Goal: Task Accomplishment & Management: Use online tool/utility

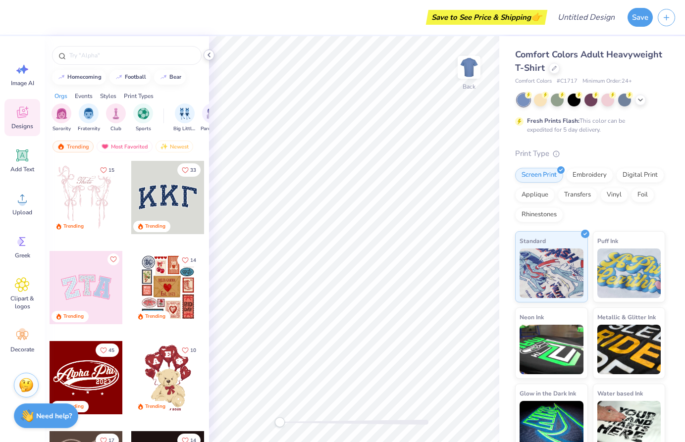
click at [211, 54] on icon at bounding box center [209, 55] width 8 height 8
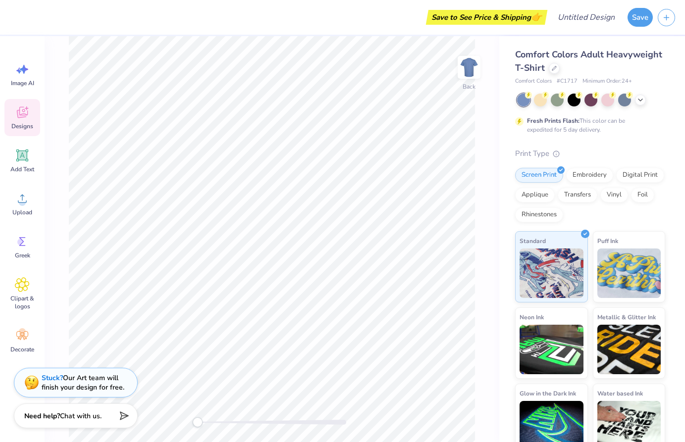
click at [27, 119] on icon at bounding box center [22, 112] width 15 height 15
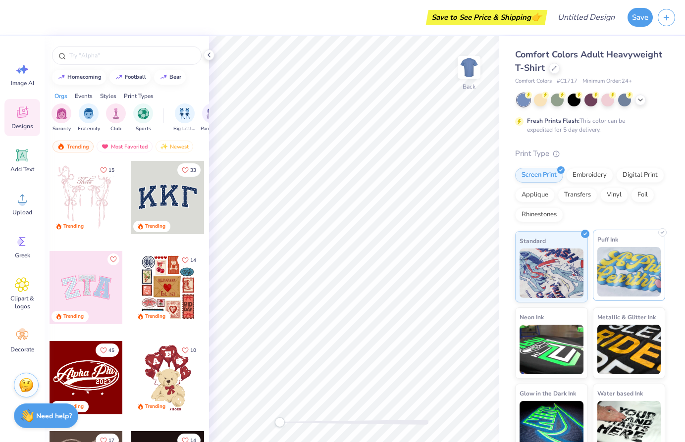
scroll to position [13, 0]
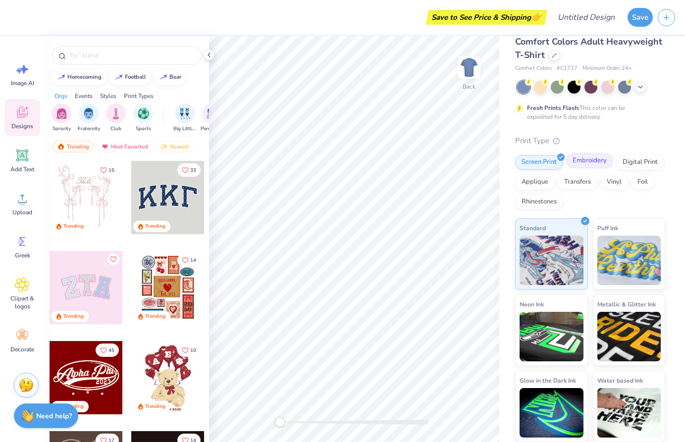
click at [585, 165] on div "Embroidery" at bounding box center [589, 161] width 47 height 15
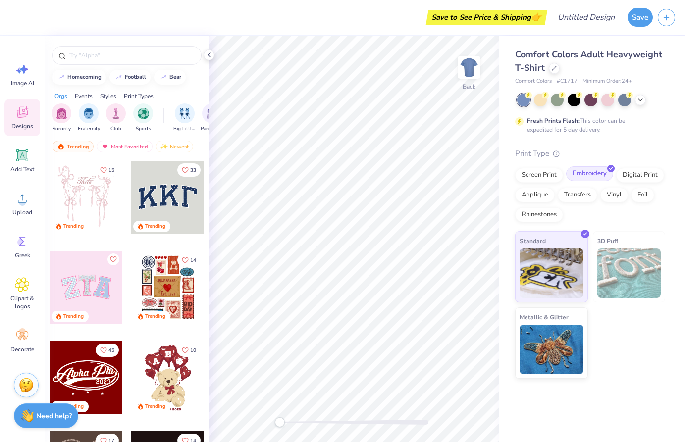
scroll to position [0, 0]
click at [569, 290] on img at bounding box center [552, 272] width 64 height 50
click at [585, 103] on div at bounding box center [591, 99] width 13 height 13
click at [604, 103] on div at bounding box center [608, 99] width 13 height 13
click at [569, 100] on div at bounding box center [574, 99] width 13 height 13
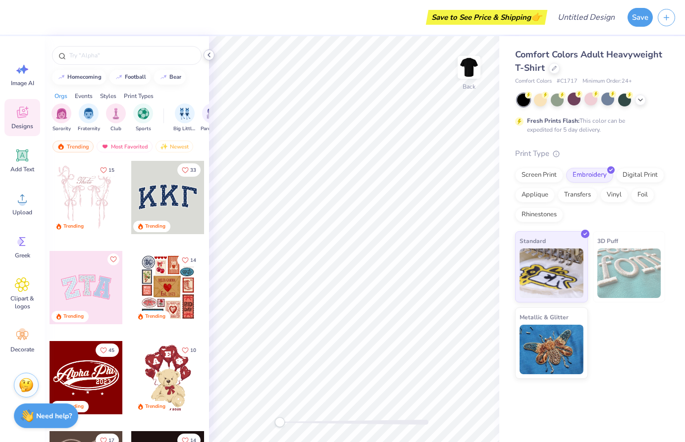
click at [212, 55] on icon at bounding box center [209, 55] width 8 height 8
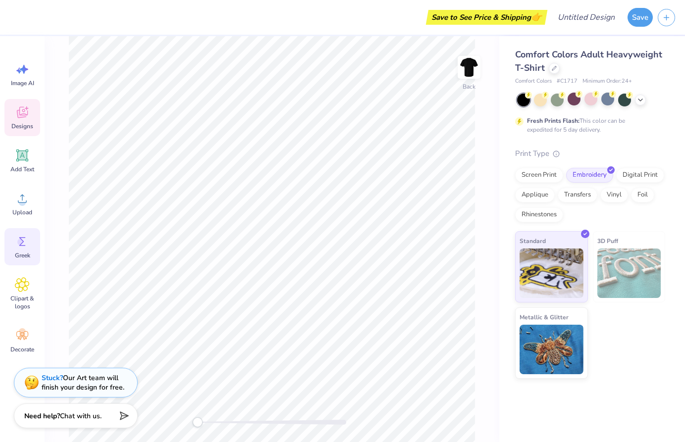
click at [31, 247] on div "Greek" at bounding box center [22, 246] width 36 height 37
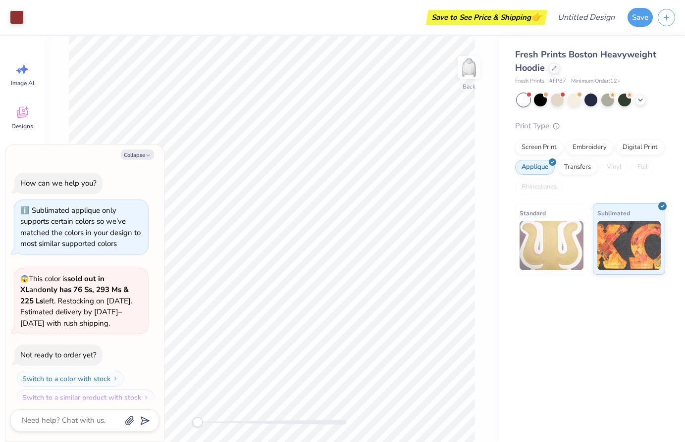
scroll to position [8, 0]
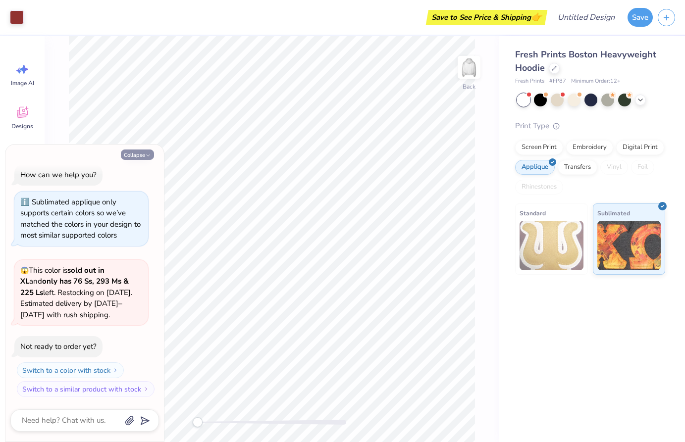
click at [145, 156] on icon "button" at bounding box center [148, 156] width 6 height 6
type textarea "x"
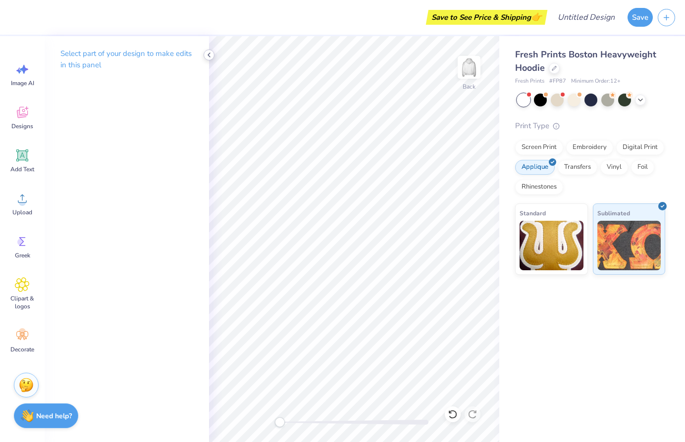
click at [212, 55] on icon at bounding box center [209, 55] width 8 height 8
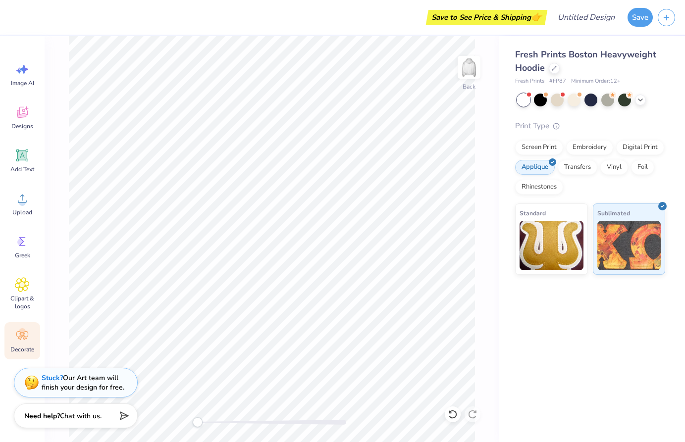
click at [18, 328] on div "Decorate" at bounding box center [22, 341] width 36 height 37
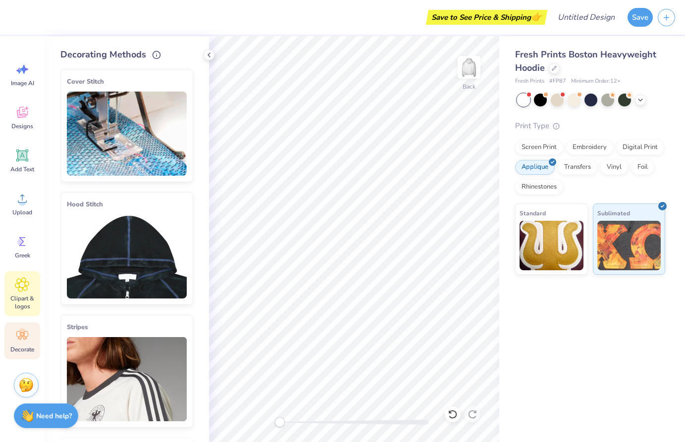
click at [16, 300] on span "Clipart & logos" at bounding box center [22, 303] width 33 height 16
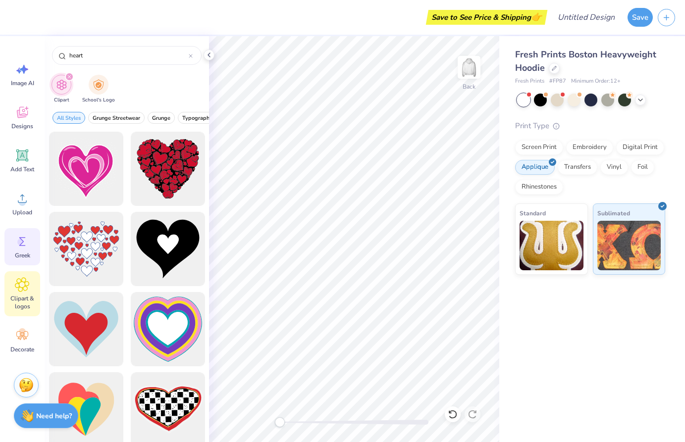
type input "heart"
click at [24, 239] on icon at bounding box center [22, 241] width 15 height 15
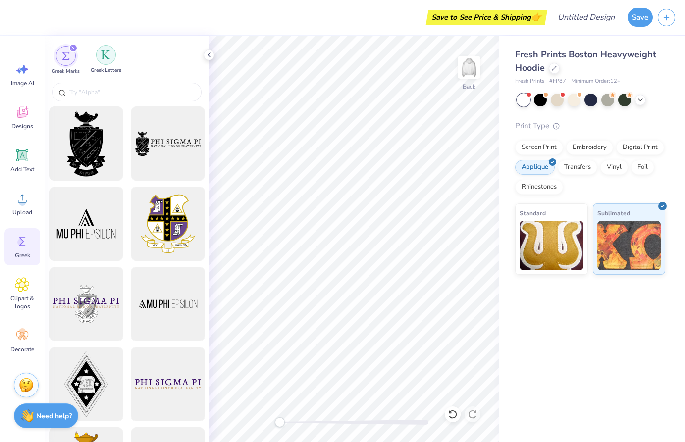
click at [102, 61] on div "filter for Greek Letters" at bounding box center [106, 55] width 20 height 20
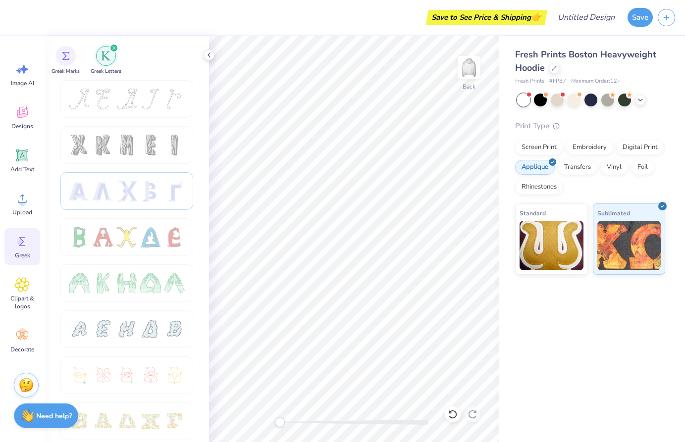
scroll to position [13, 0]
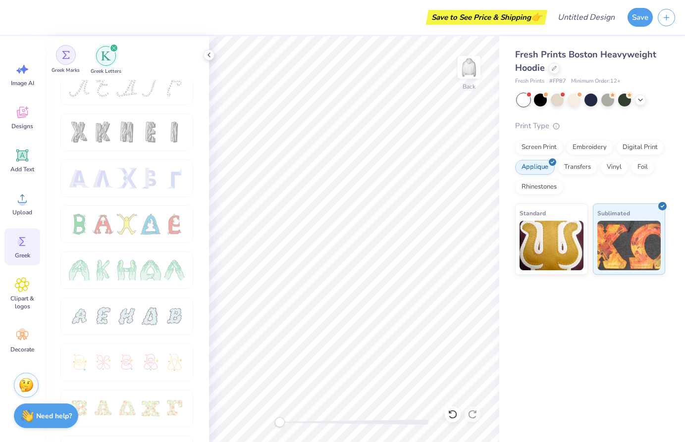
click at [68, 57] on img "filter for Greek Marks" at bounding box center [66, 55] width 8 height 8
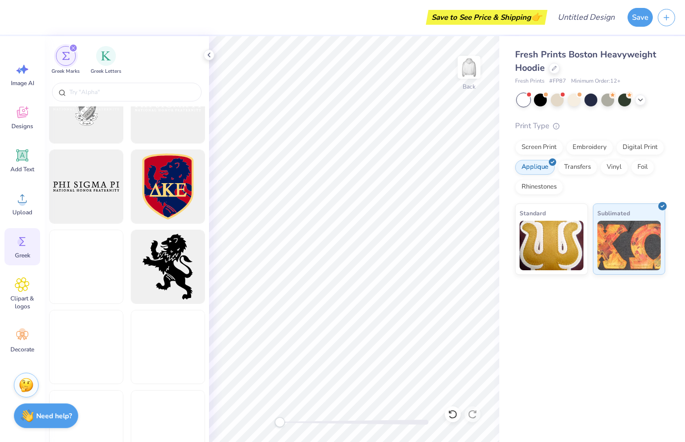
scroll to position [1142, 0]
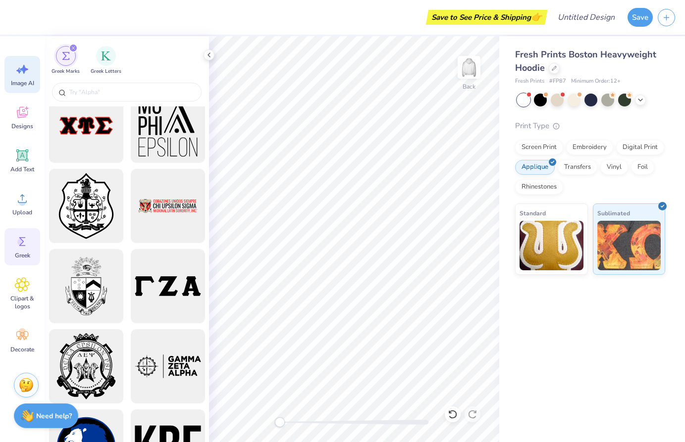
click at [33, 81] on span "Image AI" at bounding box center [22, 83] width 23 height 8
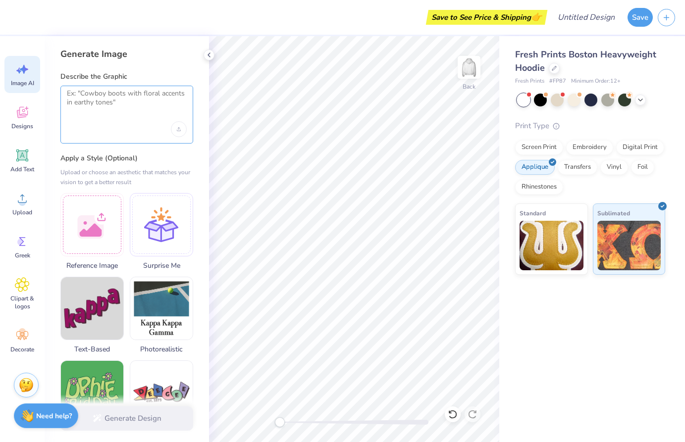
click at [102, 99] on textarea at bounding box center [127, 101] width 120 height 25
click at [21, 120] on div "Designs" at bounding box center [22, 117] width 36 height 37
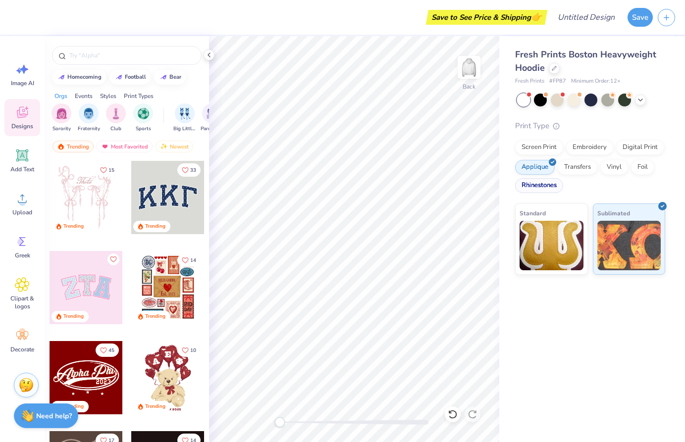
click at [551, 184] on div "Rhinestones" at bounding box center [539, 185] width 48 height 15
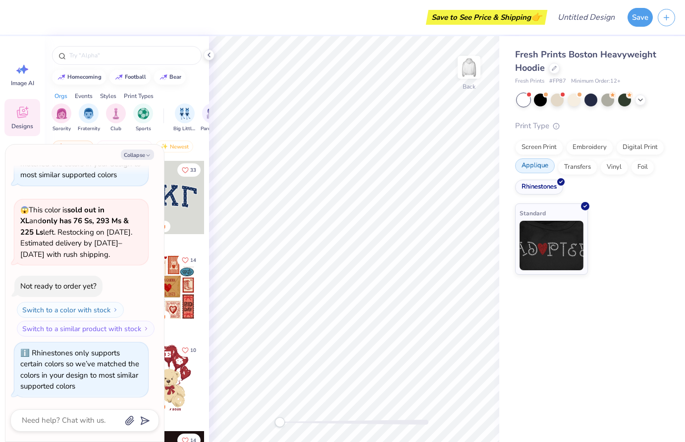
click at [549, 172] on div "Applique" at bounding box center [535, 166] width 40 height 15
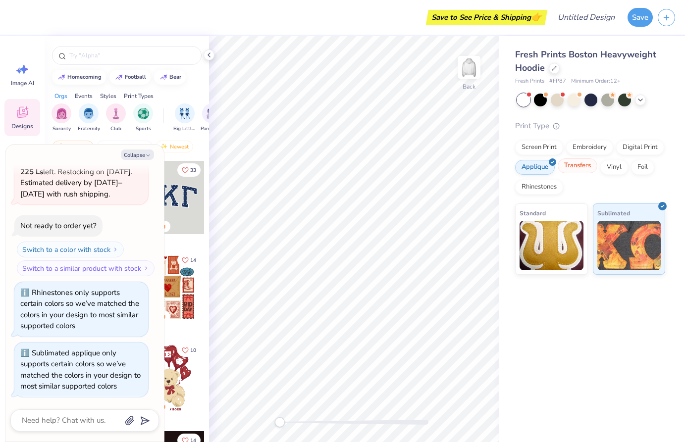
click at [582, 169] on div "Transfers" at bounding box center [578, 166] width 40 height 15
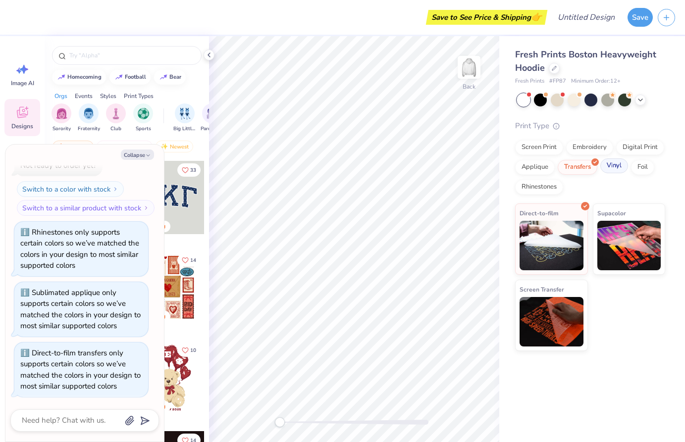
click at [604, 167] on div "Vinyl" at bounding box center [615, 166] width 28 height 15
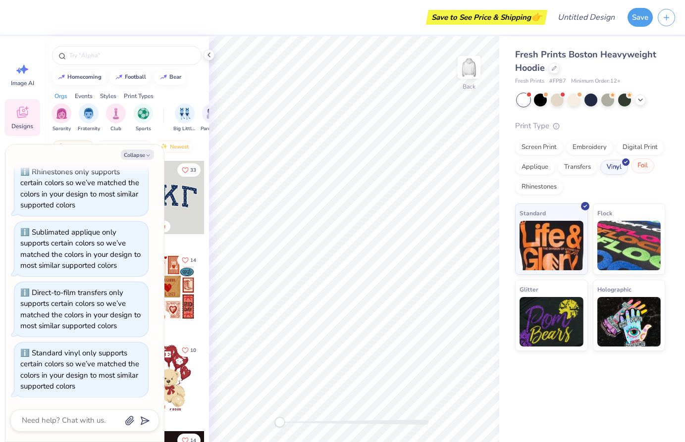
click at [641, 164] on div "Foil" at bounding box center [642, 166] width 23 height 15
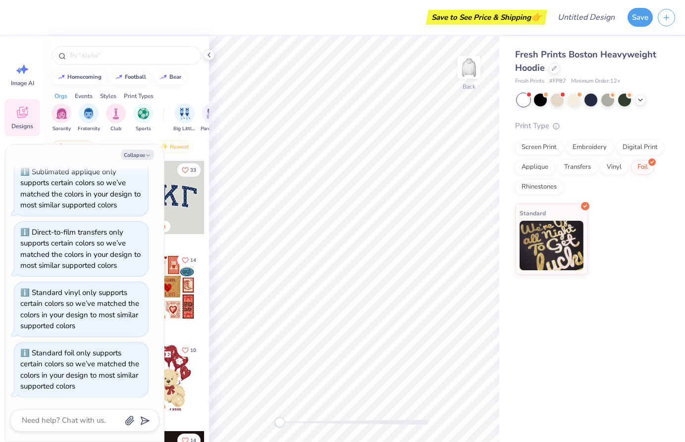
click at [557, 165] on div "Screen Print Embroidery Digital Print Applique Transfers Vinyl Foil Rhinestones" at bounding box center [590, 167] width 150 height 55
click at [548, 165] on div "Applique" at bounding box center [535, 166] width 40 height 15
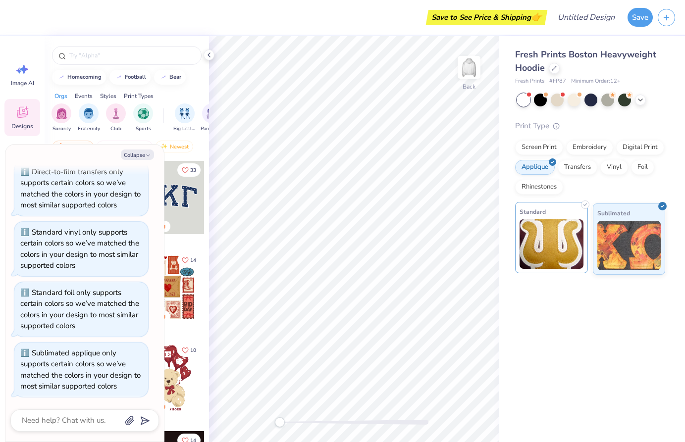
click at [571, 221] on img at bounding box center [552, 245] width 64 height 50
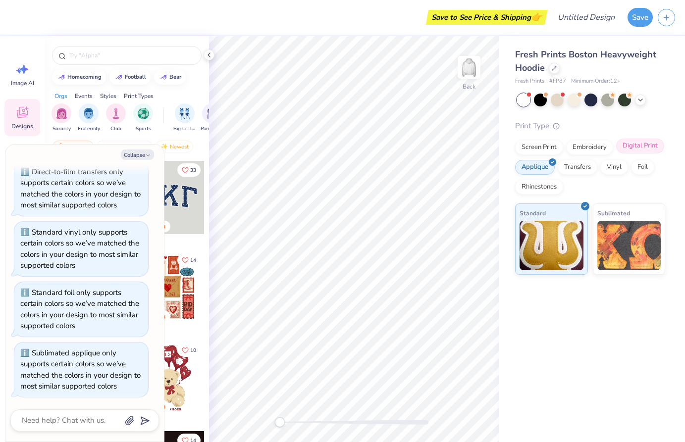
click at [632, 151] on div "Digital Print" at bounding box center [640, 146] width 48 height 15
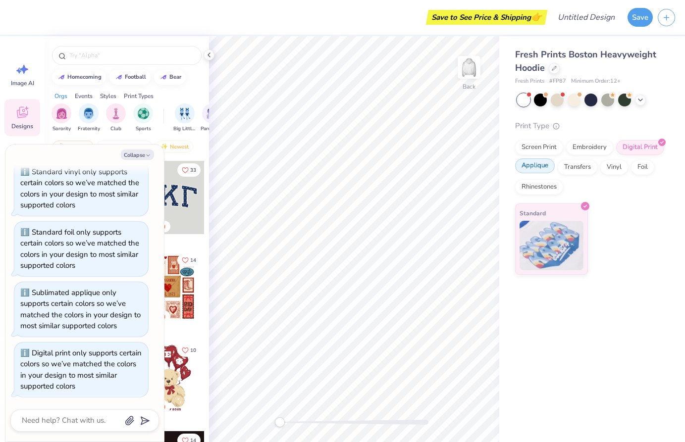
click at [545, 161] on div "Applique" at bounding box center [535, 166] width 40 height 15
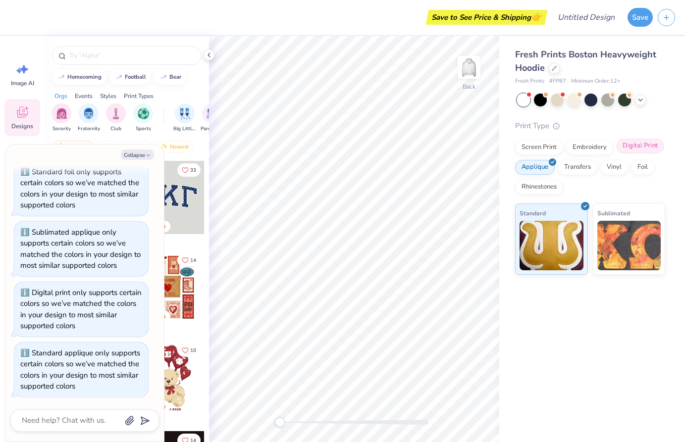
click at [645, 142] on div "Digital Print" at bounding box center [640, 146] width 48 height 15
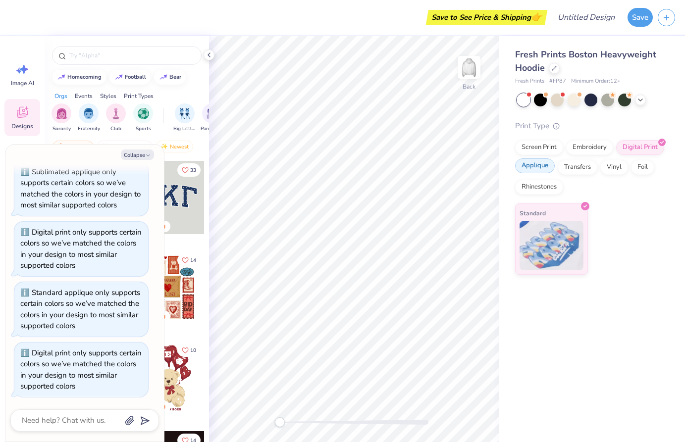
click at [538, 162] on div "Applique" at bounding box center [535, 166] width 40 height 15
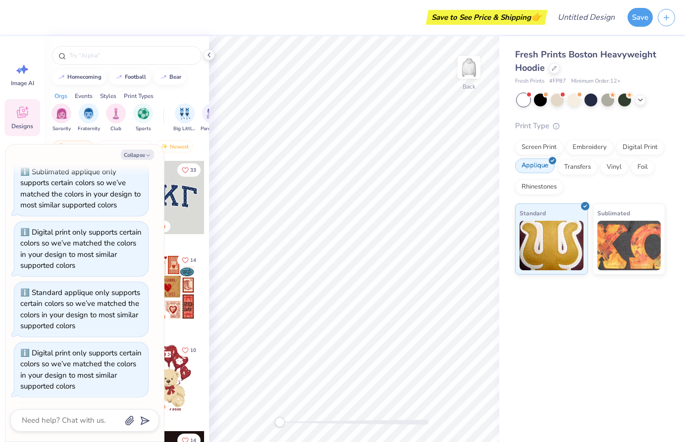
scroll to position [613, 0]
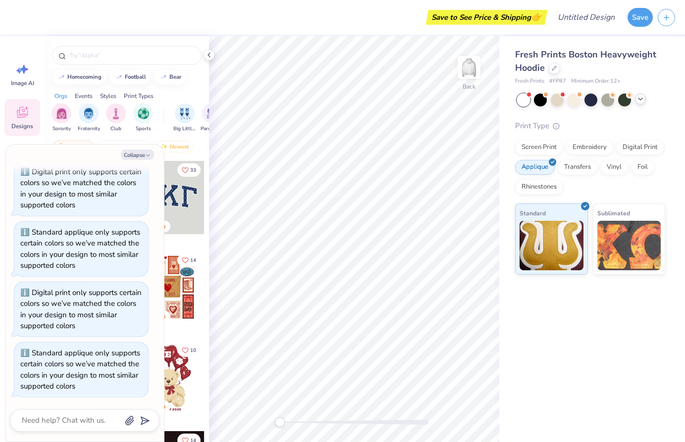
click at [642, 101] on icon at bounding box center [641, 99] width 8 height 8
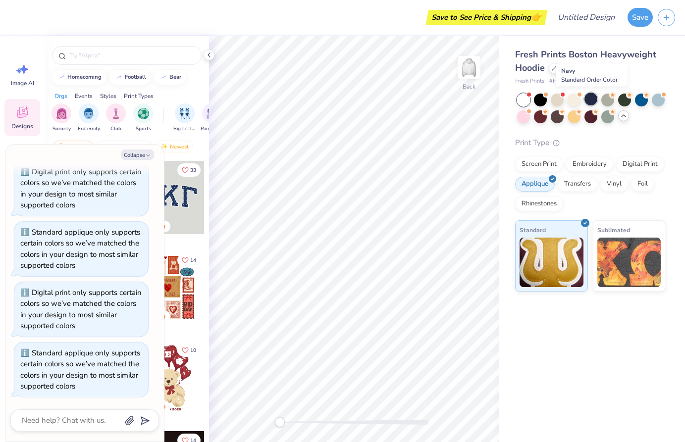
click at [596, 99] on div at bounding box center [591, 99] width 13 height 13
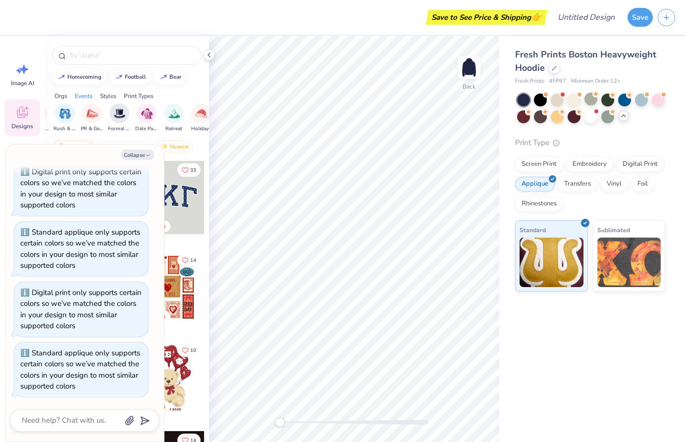
scroll to position [0, 238]
click at [152, 157] on button "Collapse" at bounding box center [137, 155] width 33 height 10
type textarea "x"
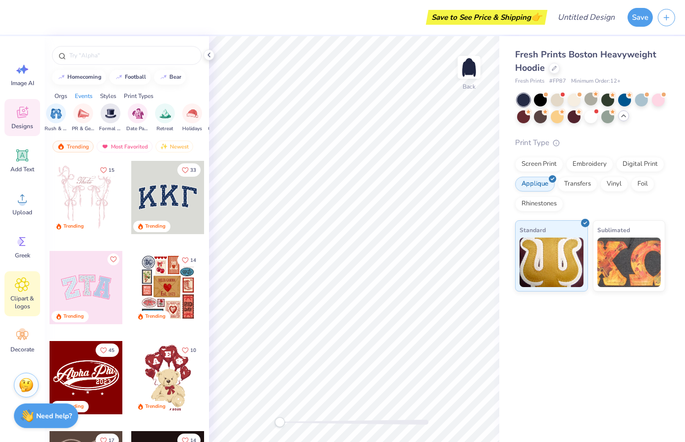
click at [27, 292] on icon at bounding box center [22, 284] width 14 height 15
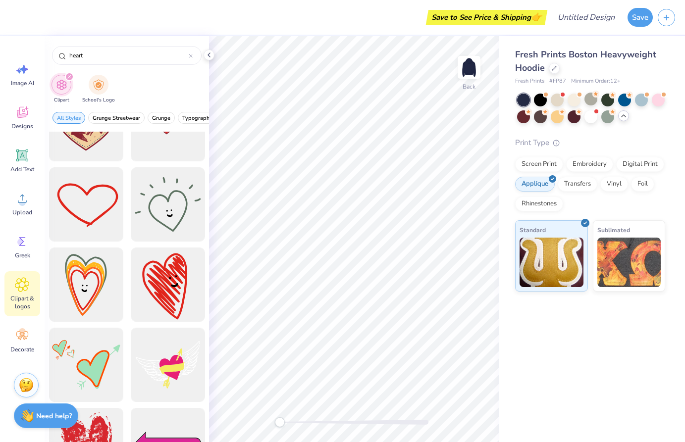
scroll to position [530, 0]
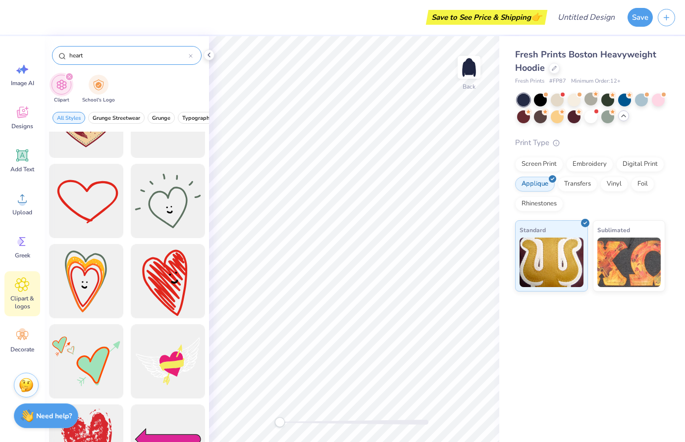
click at [192, 53] on div at bounding box center [191, 55] width 4 height 9
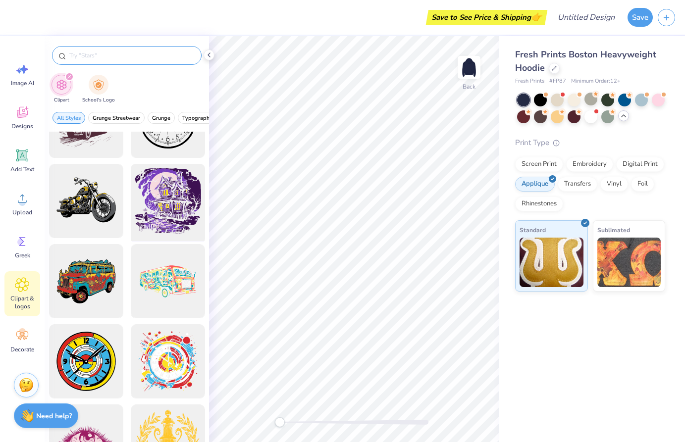
scroll to position [0, 0]
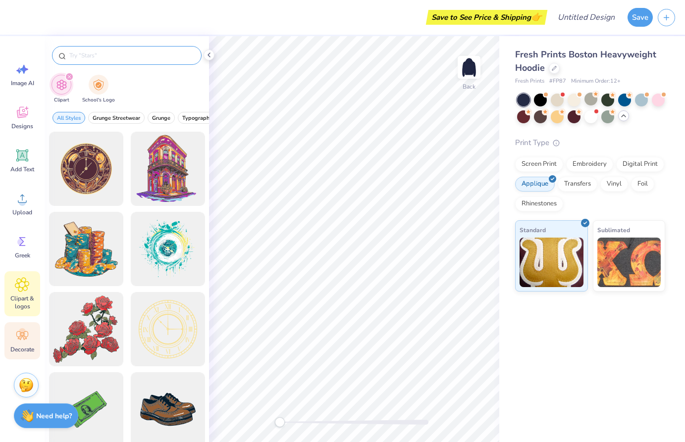
click at [26, 355] on div "Decorate" at bounding box center [22, 341] width 36 height 37
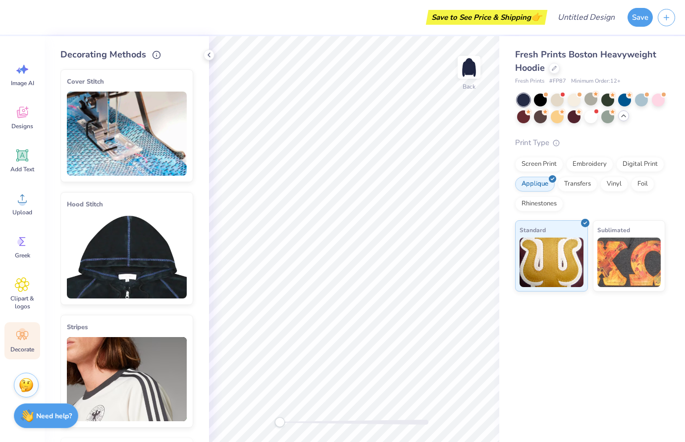
click at [142, 248] on img at bounding box center [127, 257] width 120 height 84
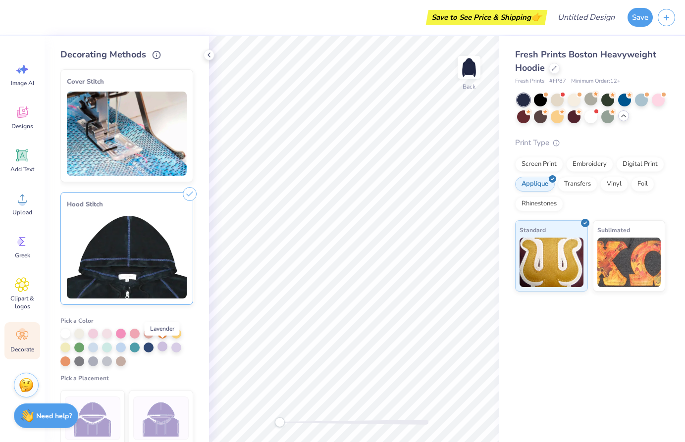
click at [164, 347] on div at bounding box center [163, 347] width 10 height 10
click at [164, 348] on div at bounding box center [163, 348] width 10 height 10
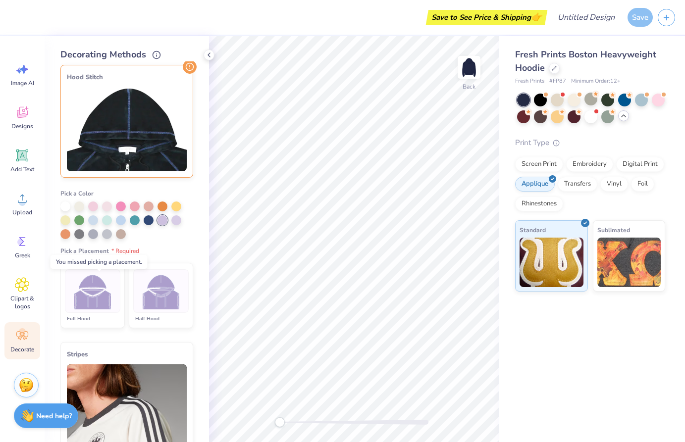
scroll to position [129, 0]
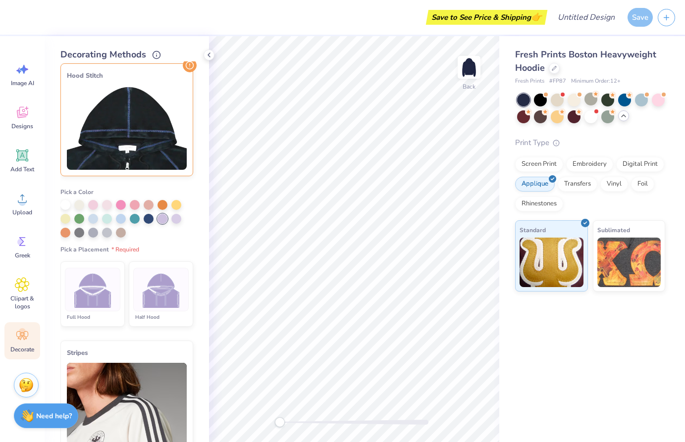
click at [166, 290] on img at bounding box center [161, 290] width 37 height 37
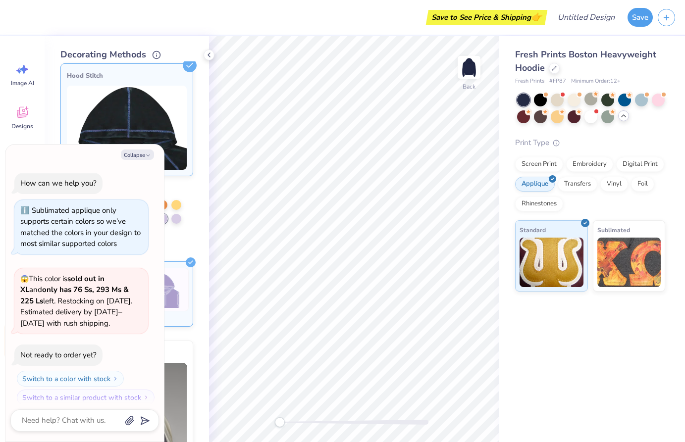
scroll to position [685, 0]
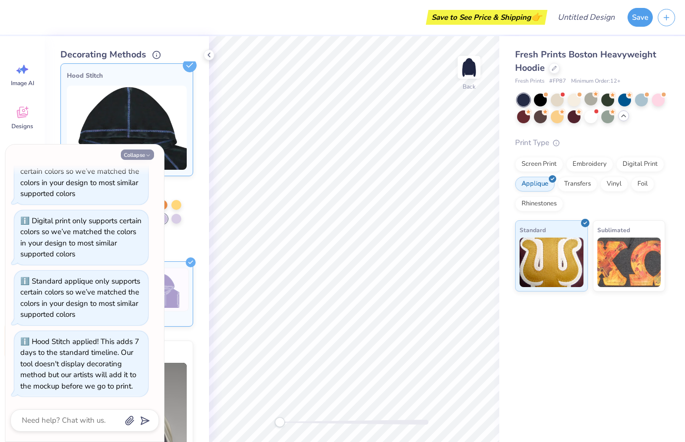
click at [147, 155] on icon "button" at bounding box center [148, 156] width 6 height 6
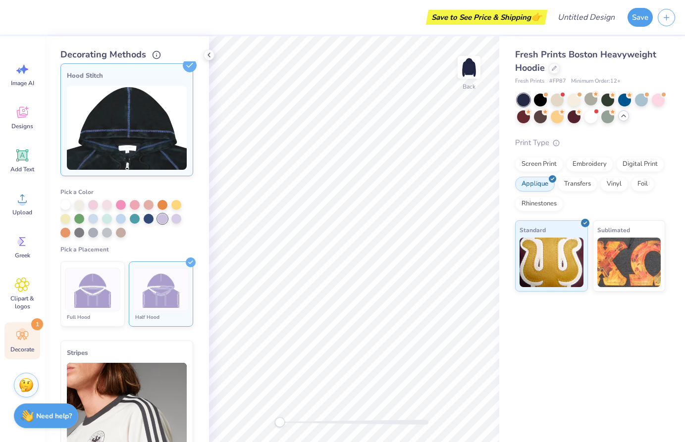
click at [171, 282] on img at bounding box center [161, 290] width 37 height 37
click at [476, 66] on img at bounding box center [469, 68] width 40 height 40
click at [474, 68] on img at bounding box center [469, 68] width 40 height 40
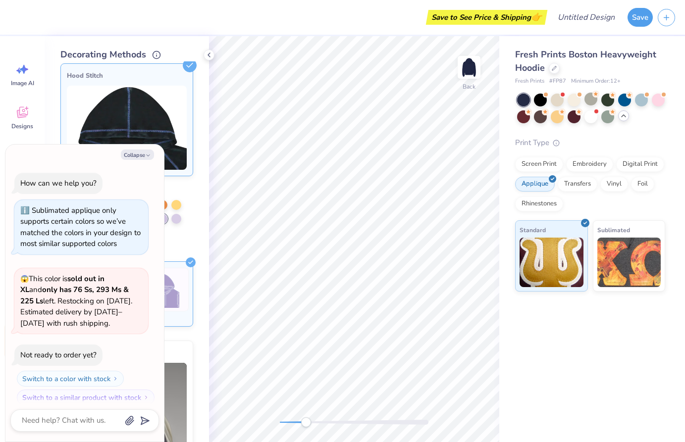
scroll to position [745, 0]
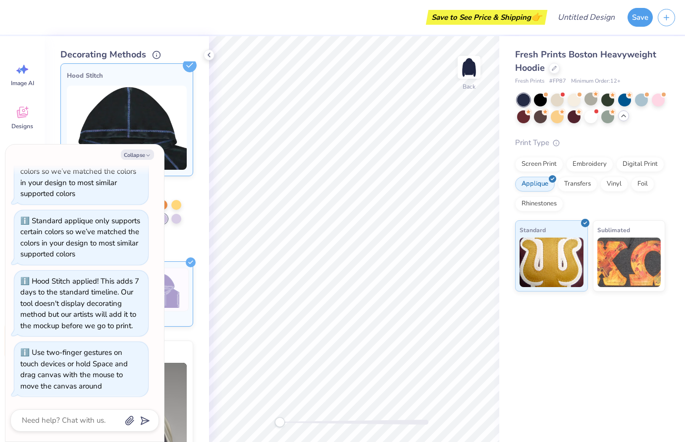
click at [219, 422] on div "Back" at bounding box center [354, 239] width 290 height 406
click at [149, 154] on icon "button" at bounding box center [148, 156] width 6 height 6
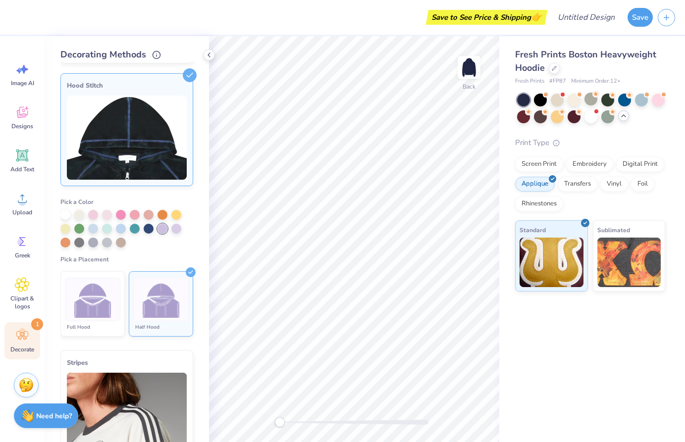
scroll to position [0, 0]
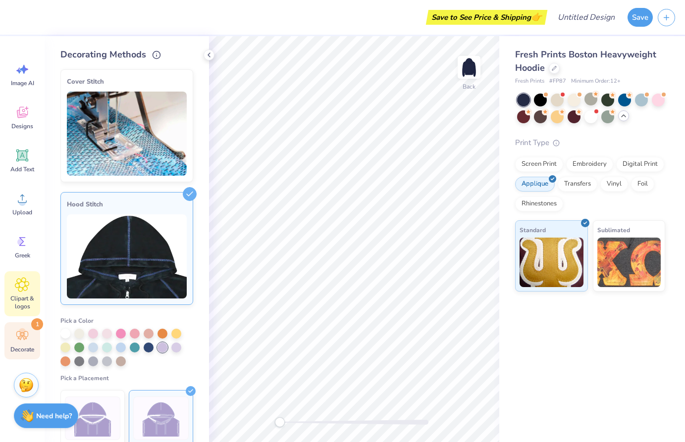
click at [28, 293] on div "Clipart & logos" at bounding box center [22, 294] width 36 height 45
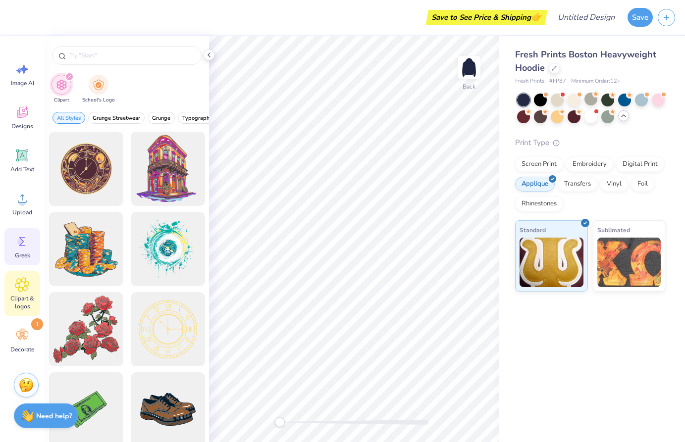
click at [30, 246] on div "Greek" at bounding box center [22, 246] width 36 height 37
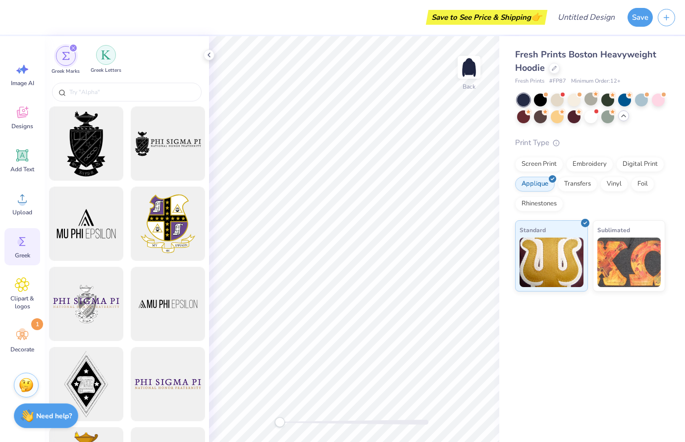
click at [108, 59] on img "filter for Greek Letters" at bounding box center [106, 55] width 10 height 10
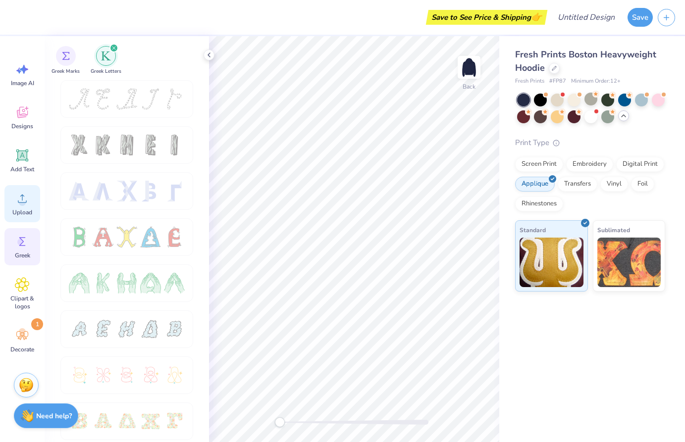
click at [25, 209] on span "Upload" at bounding box center [22, 213] width 20 height 8
click at [34, 105] on div "Designs" at bounding box center [22, 117] width 36 height 37
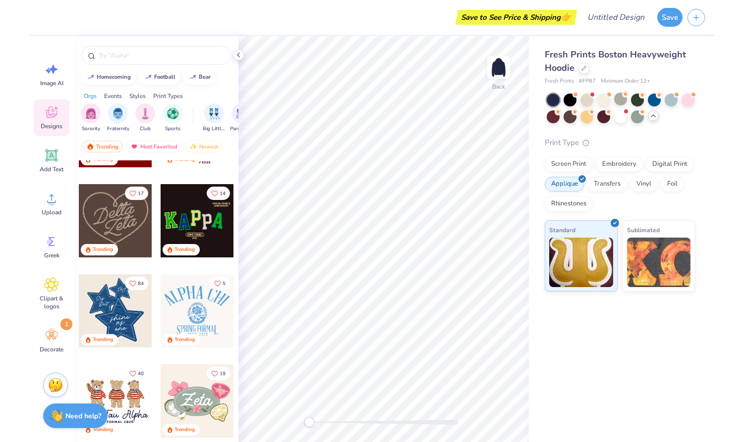
scroll to position [248, 0]
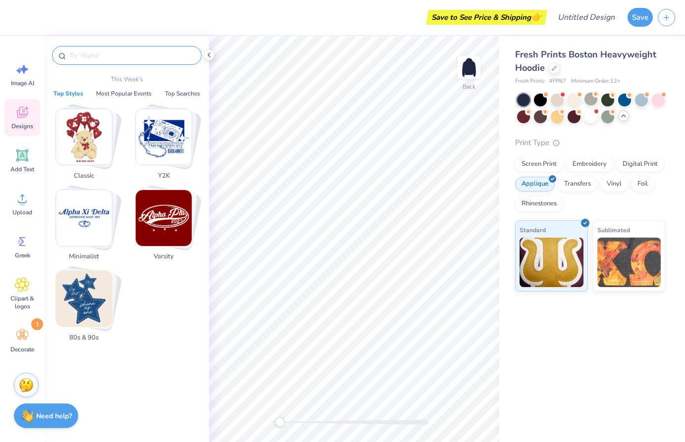
click at [110, 56] on input "text" at bounding box center [131, 56] width 127 height 10
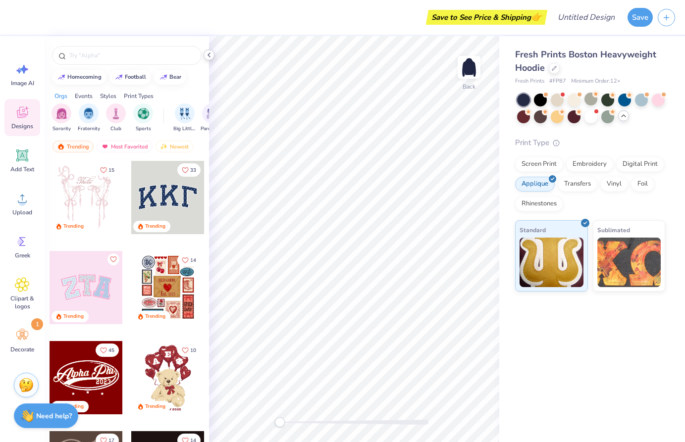
click at [211, 55] on icon at bounding box center [209, 55] width 8 height 8
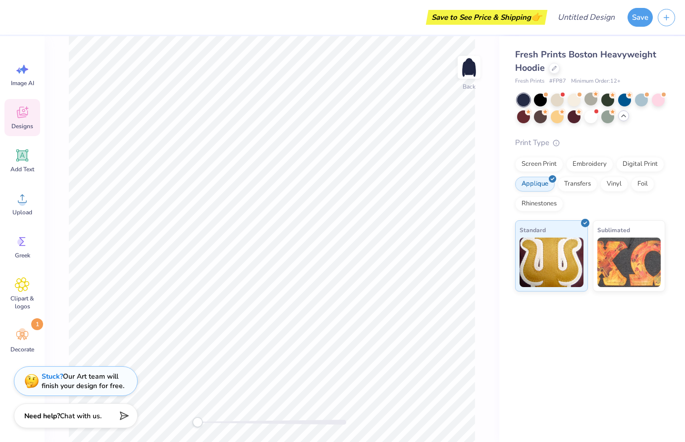
click at [121, 388] on div "Stuck? Our Art team will finish your design for free." at bounding box center [83, 381] width 83 height 19
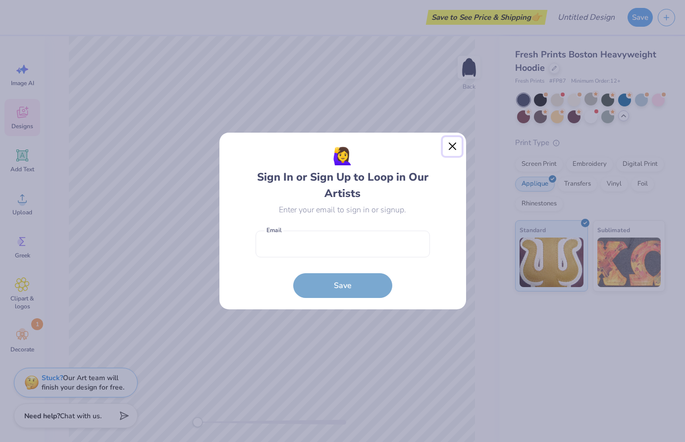
click at [447, 151] on button "Close" at bounding box center [452, 146] width 19 height 19
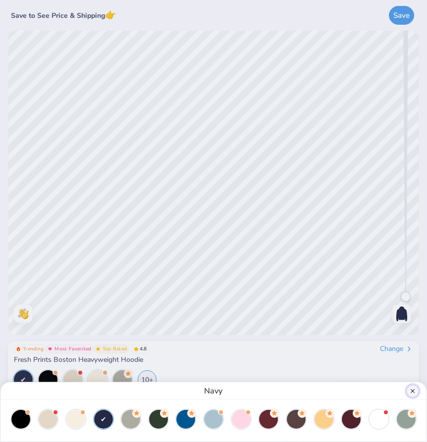
click at [414, 388] on button "Close" at bounding box center [413, 392] width 12 height 12
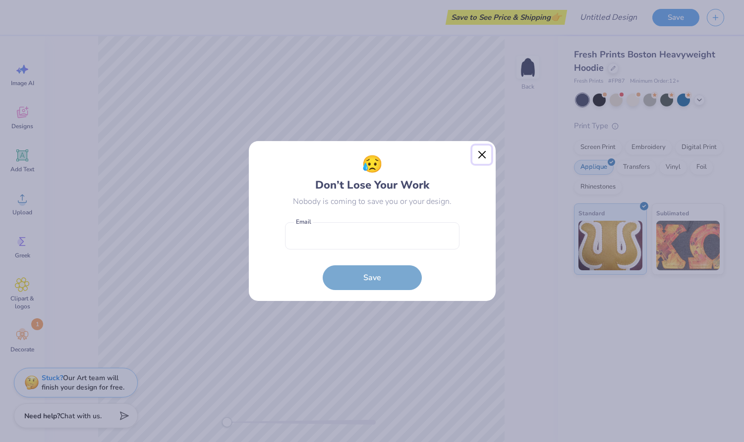
click at [479, 153] on button "Close" at bounding box center [481, 155] width 19 height 19
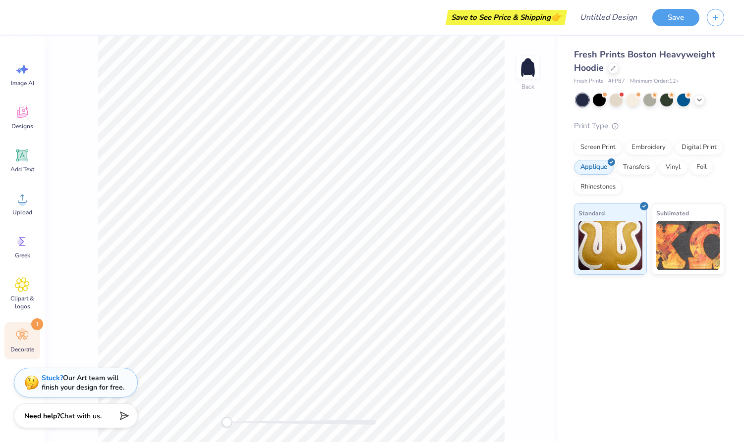
click at [24, 332] on circle at bounding box center [22, 332] width 7 height 7
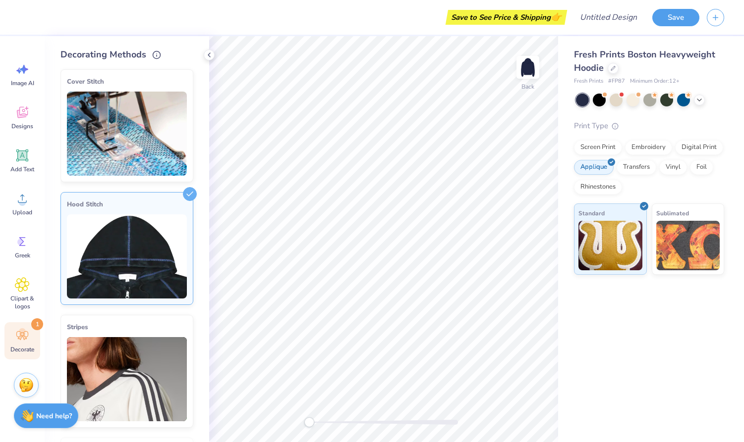
click at [174, 240] on img at bounding box center [127, 257] width 120 height 84
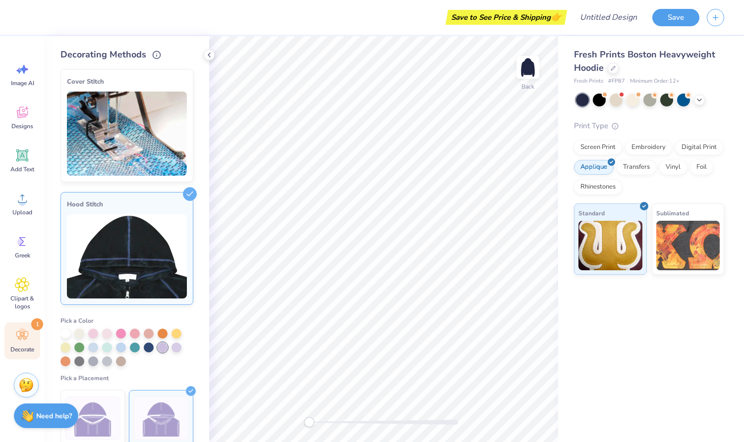
click at [161, 350] on div at bounding box center [163, 348] width 10 height 10
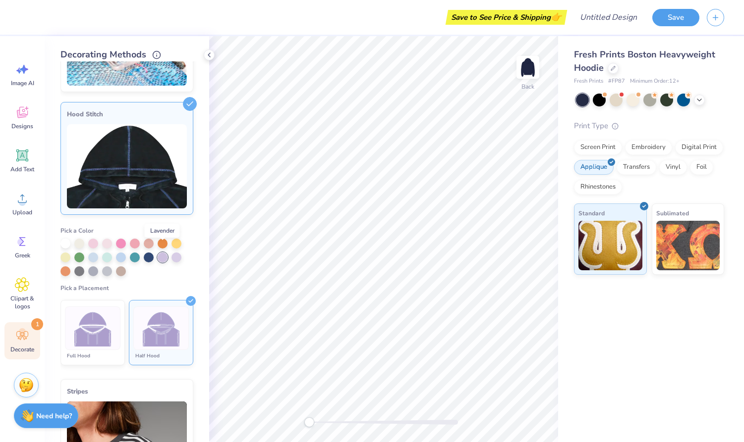
scroll to position [99, 0]
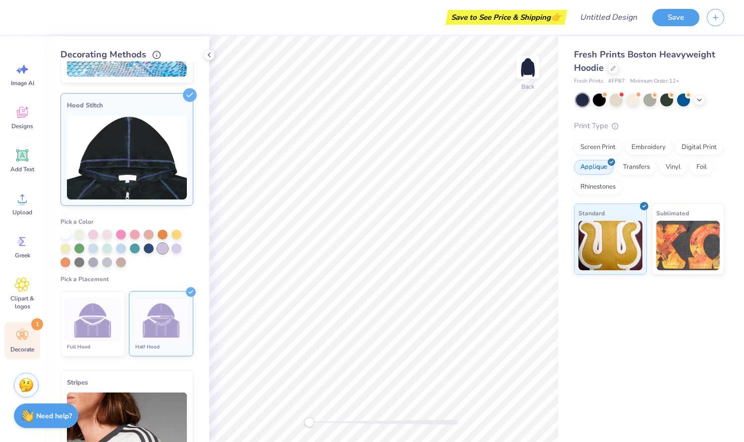
click at [166, 324] on img at bounding box center [161, 319] width 37 height 37
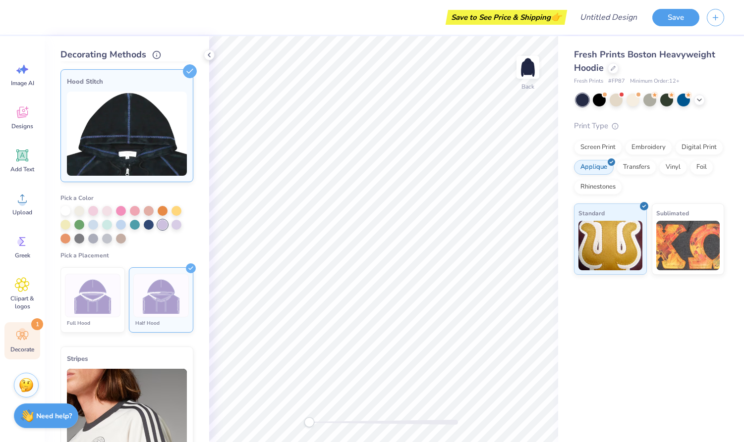
scroll to position [144, 0]
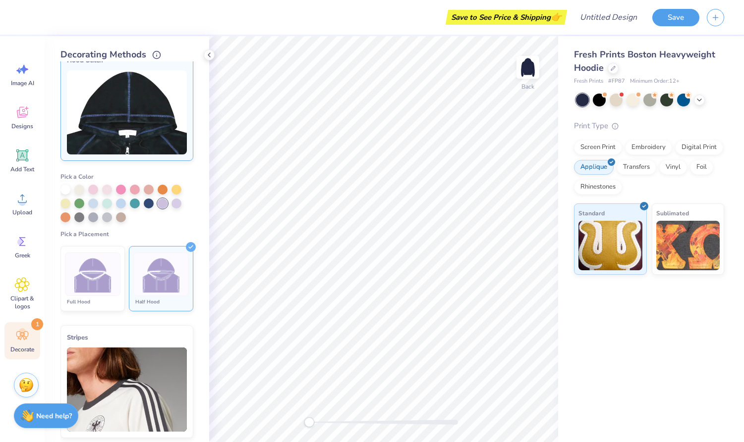
click at [135, 385] on img at bounding box center [127, 390] width 120 height 84
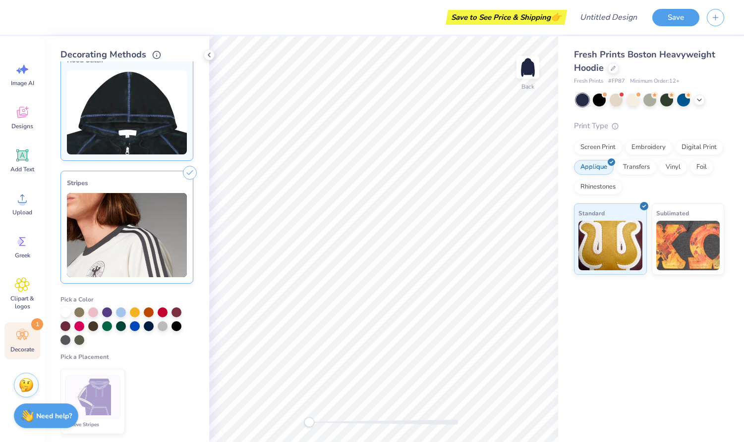
click at [93, 393] on img at bounding box center [92, 397] width 37 height 37
click at [146, 323] on div at bounding box center [149, 326] width 10 height 10
click at [170, 365] on ul "Sleeve Stripes" at bounding box center [126, 401] width 133 height 73
click at [163, 310] on div at bounding box center [163, 312] width 10 height 10
click at [200, 323] on div "Cover Stitch Pick a Color Pick a Placement Neckline, hood, shoulders, arms, bot…" at bounding box center [134, 251] width 149 height 381
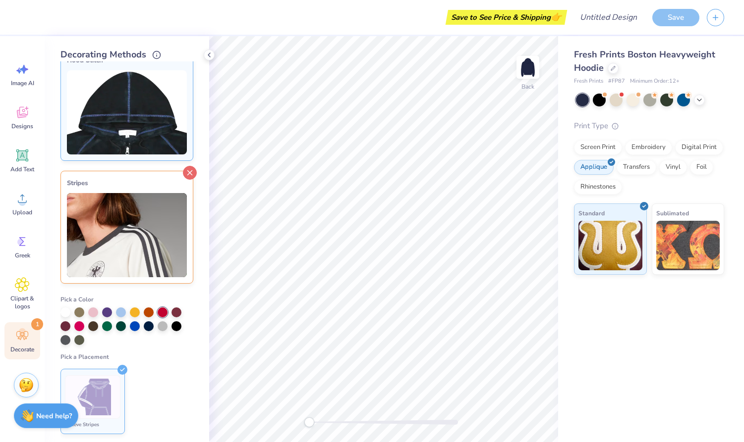
click at [189, 176] on icon at bounding box center [190, 173] width 14 height 14
click at [189, 173] on icon at bounding box center [190, 173] width 14 height 14
click at [188, 175] on icon at bounding box center [190, 173] width 14 height 14
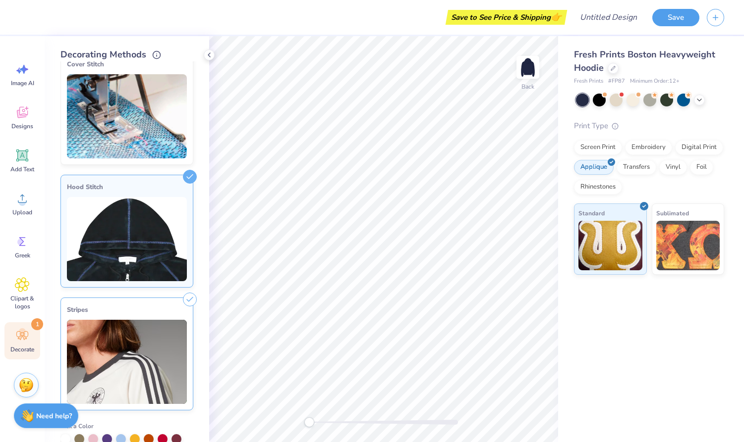
scroll to position [0, 0]
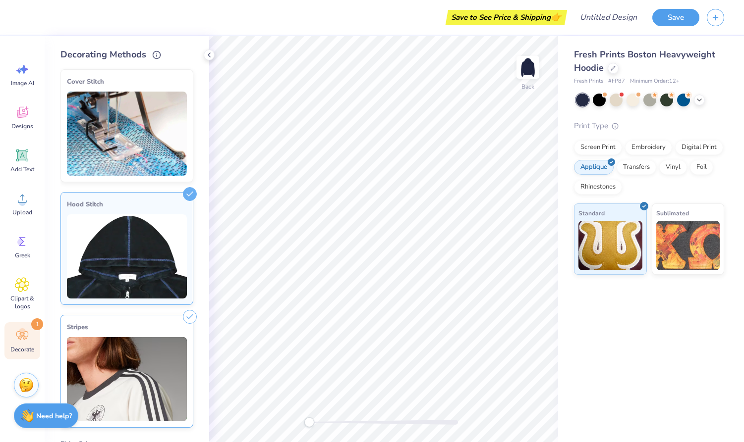
click at [201, 251] on div "Cover Stitch Pick a Color Pick a Placement Neckline, hood, shoulders, arms, bot…" at bounding box center [134, 251] width 149 height 381
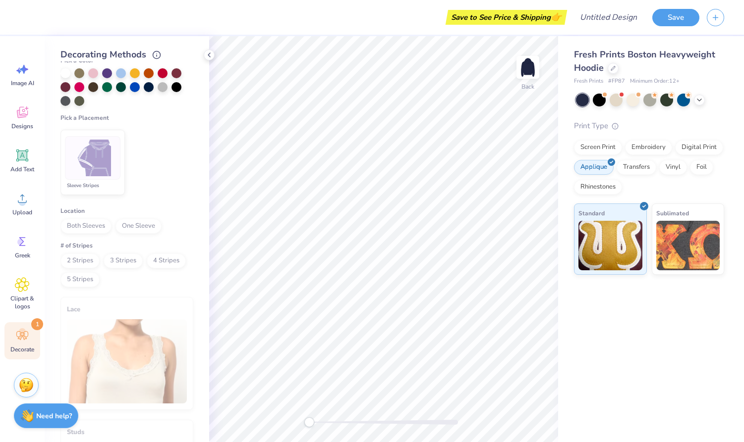
scroll to position [386, 0]
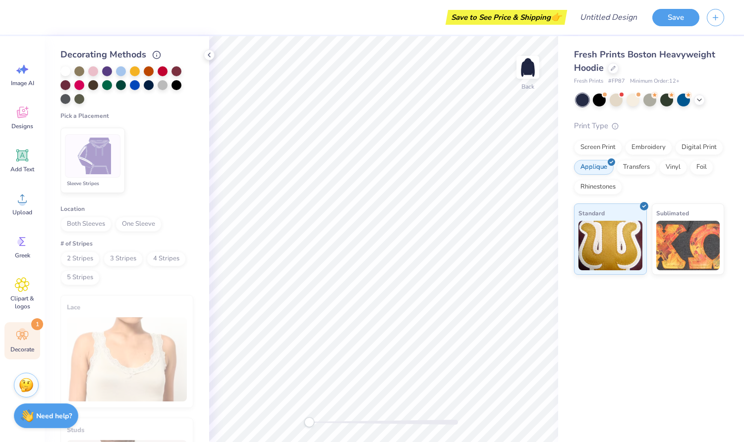
click at [92, 228] on span "Both Sleeves" at bounding box center [85, 224] width 51 height 15
click at [86, 263] on span "2 Stripes" at bounding box center [79, 259] width 39 height 15
click at [113, 138] on div at bounding box center [92, 156] width 55 height 44
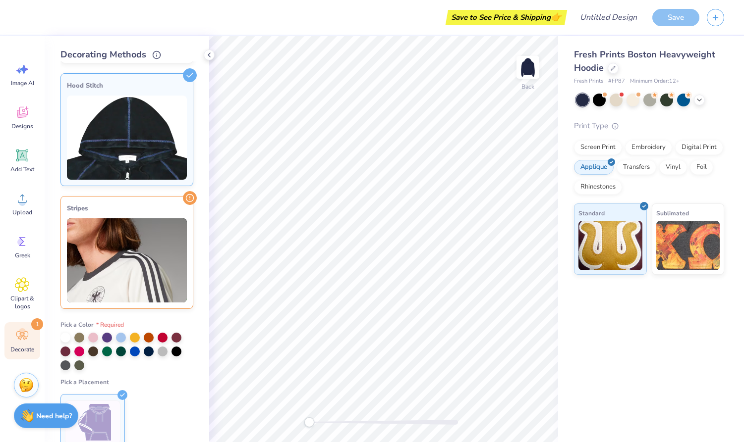
scroll to position [0, 0]
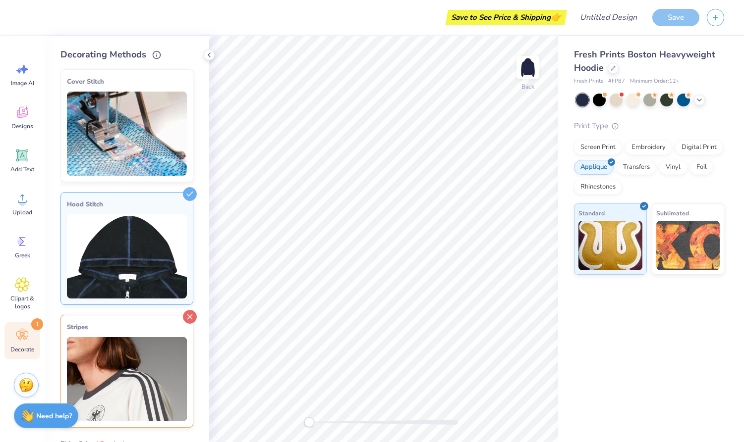
click at [191, 318] on icon at bounding box center [190, 317] width 14 height 14
click at [188, 199] on div at bounding box center [190, 194] width 14 height 14
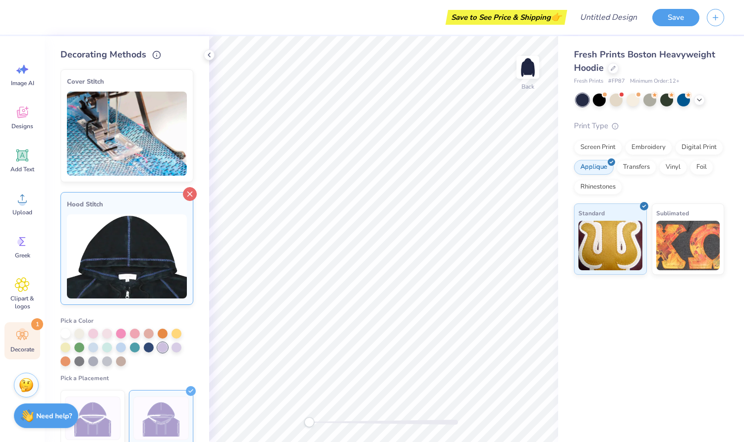
click at [189, 195] on line at bounding box center [190, 194] width 4 height 4
click at [175, 233] on img at bounding box center [127, 257] width 120 height 84
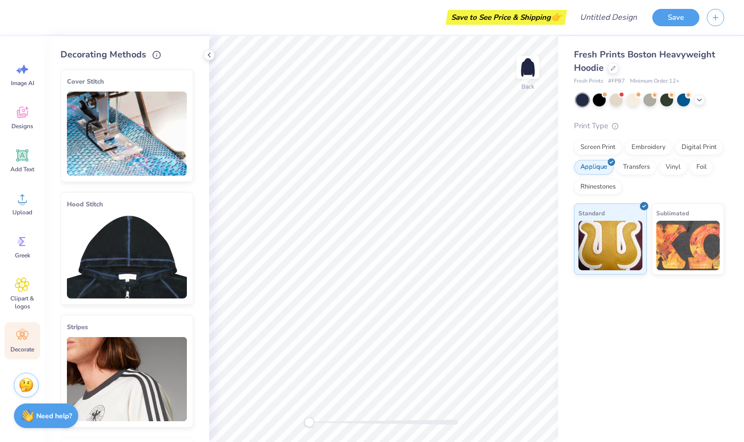
click at [168, 242] on img at bounding box center [127, 257] width 120 height 84
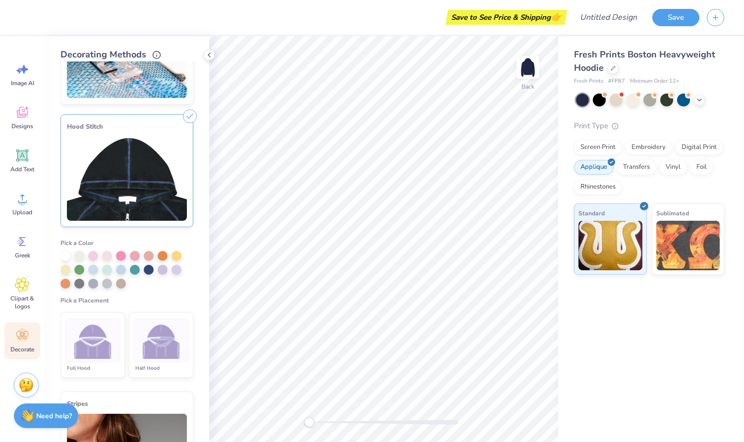
scroll to position [82, 0]
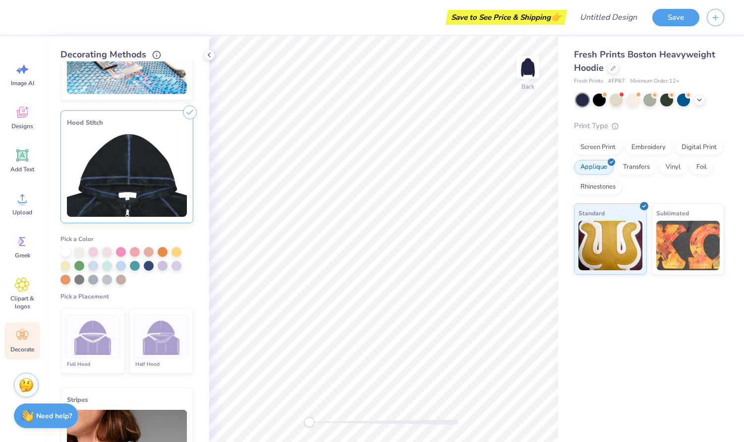
click at [164, 347] on img at bounding box center [161, 337] width 37 height 37
click at [164, 267] on div at bounding box center [163, 265] width 10 height 10
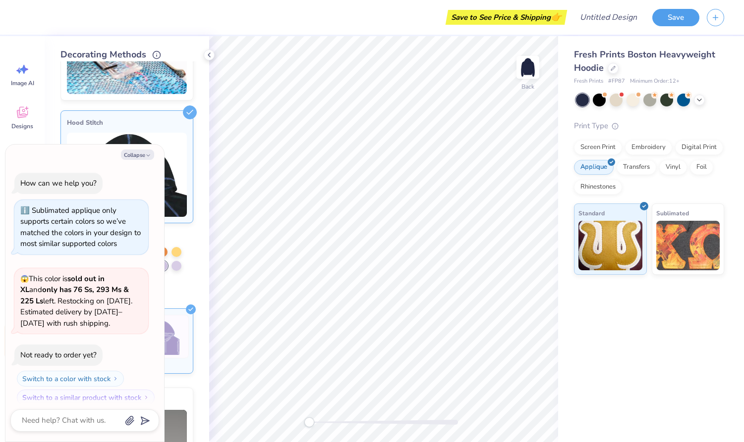
scroll to position [817, 0]
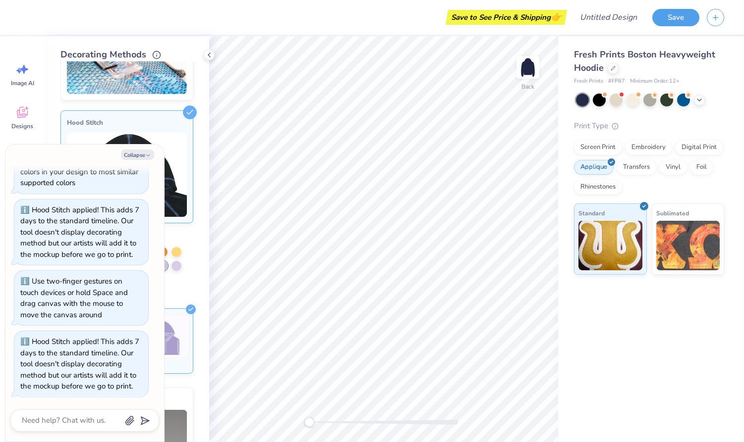
click at [208, 145] on div "Cover Stitch Pick a Color Pick a Placement Neckline, hood, shoulders, arms, bot…" at bounding box center [134, 251] width 149 height 381
click at [147, 155] on icon "button" at bounding box center [148, 156] width 6 height 6
type textarea "x"
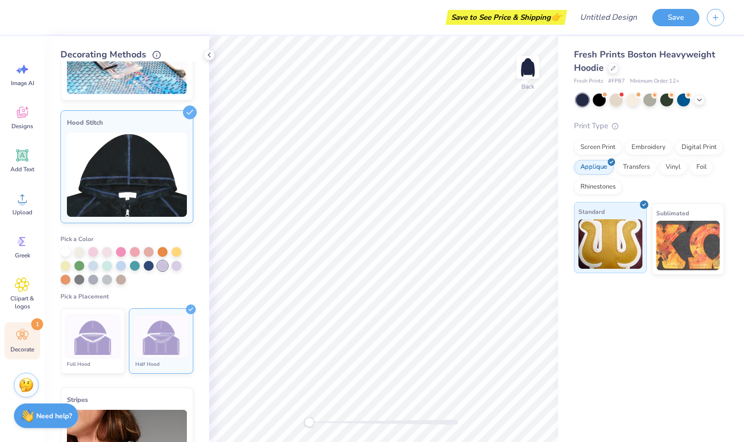
click at [631, 260] on img at bounding box center [610, 245] width 64 height 50
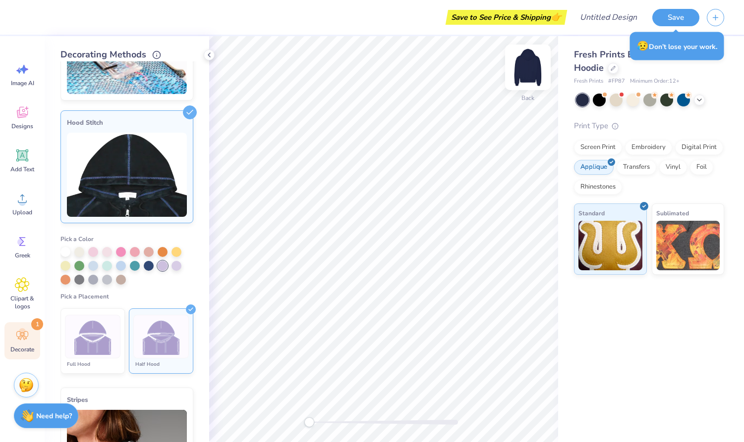
click at [528, 66] on img at bounding box center [528, 68] width 40 height 40
click at [533, 77] on img at bounding box center [528, 68] width 40 height 40
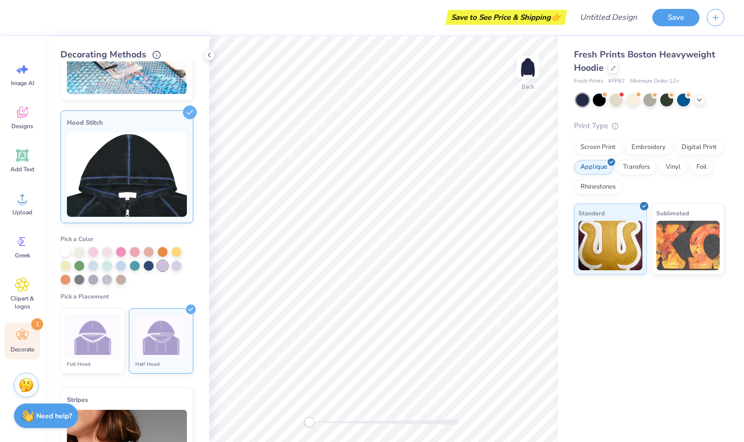
click at [533, 77] on img at bounding box center [528, 67] width 20 height 20
